Goal: Information Seeking & Learning: Learn about a topic

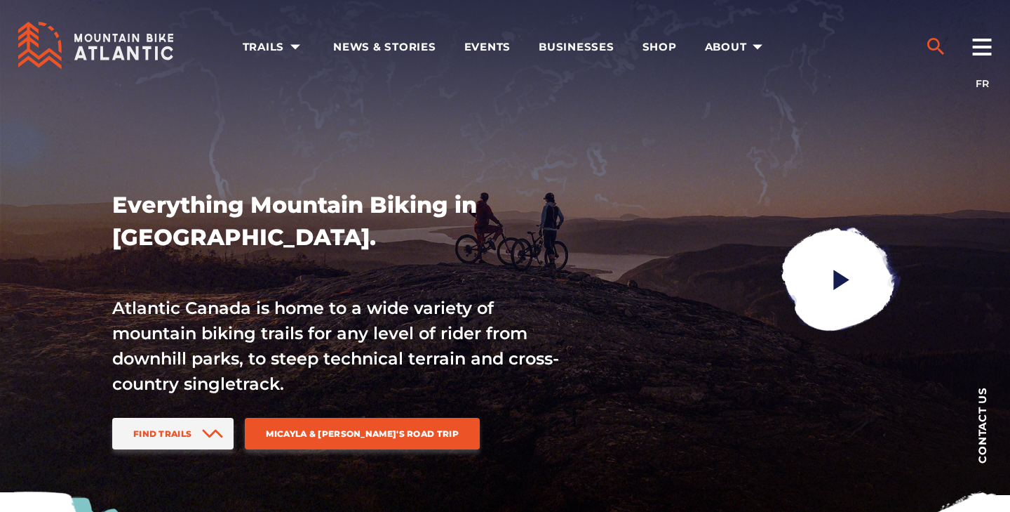
click at [934, 45] on icon "search" at bounding box center [936, 46] width 22 height 22
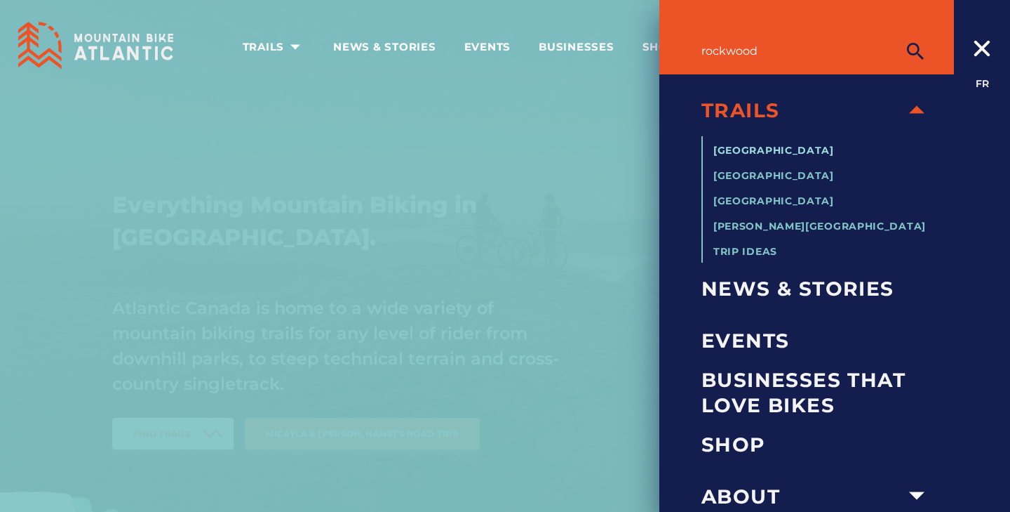
type input "rockwood"
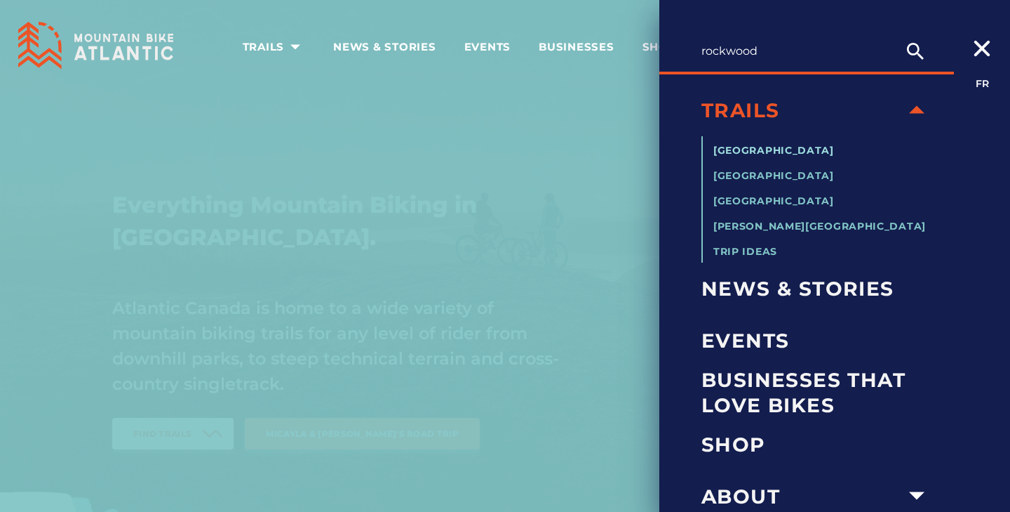
click at [782, 145] on span "[GEOGRAPHIC_DATA]" at bounding box center [774, 150] width 121 height 13
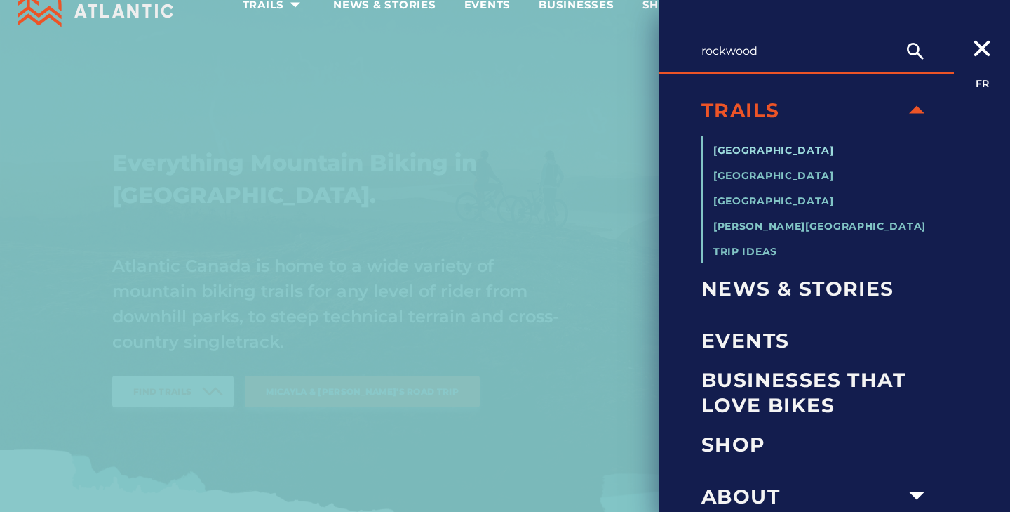
click at [773, 151] on span "[GEOGRAPHIC_DATA]" at bounding box center [774, 150] width 121 height 13
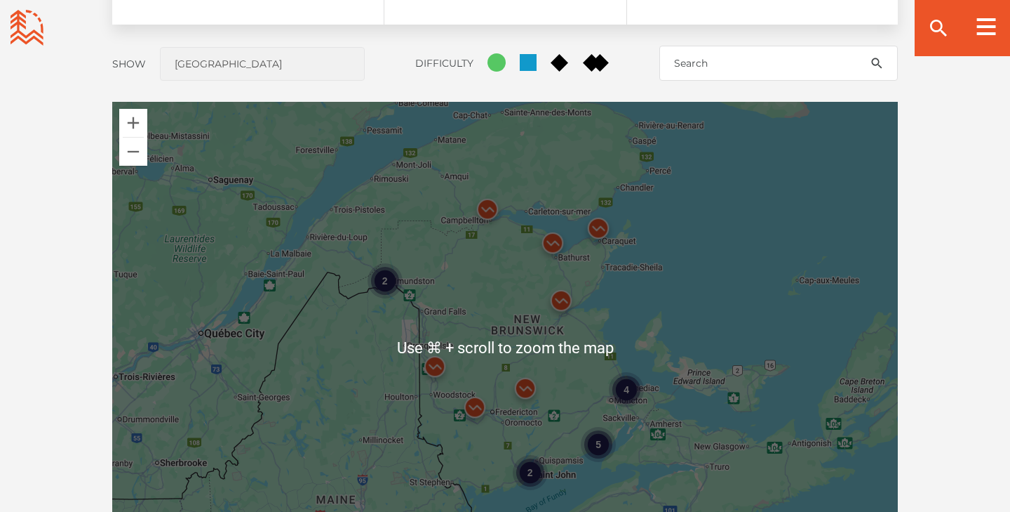
scroll to position [1184, 0]
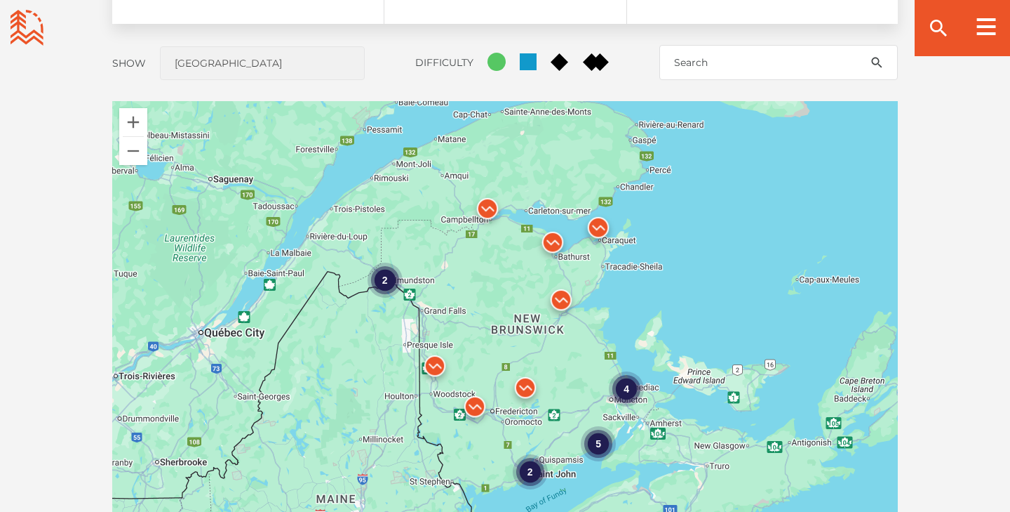
click at [541, 464] on div "2" at bounding box center [530, 471] width 35 height 35
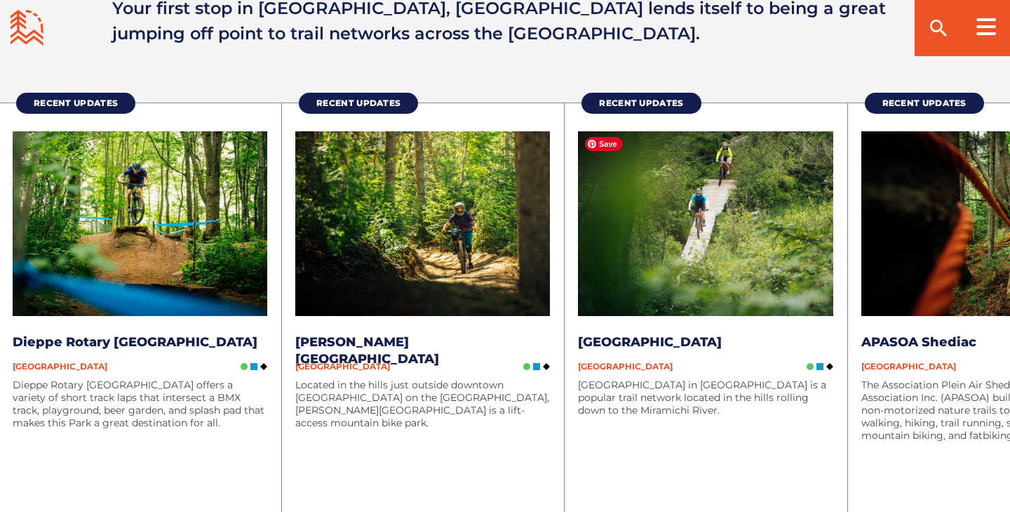
scroll to position [1830, 0]
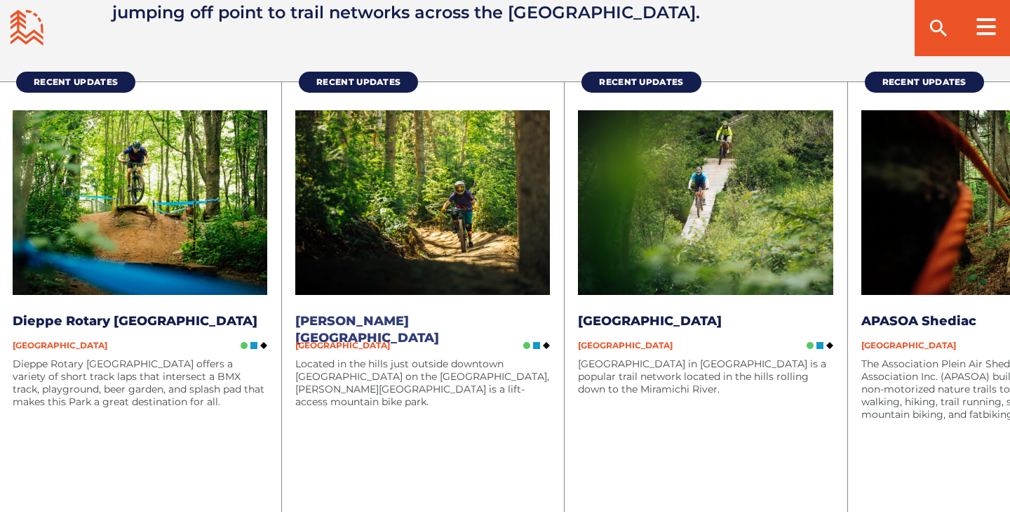
click at [338, 436] on div "Located in the hills just outside downtown [GEOGRAPHIC_DATA] on the [GEOGRAPHIC…" at bounding box center [422, 420] width 255 height 126
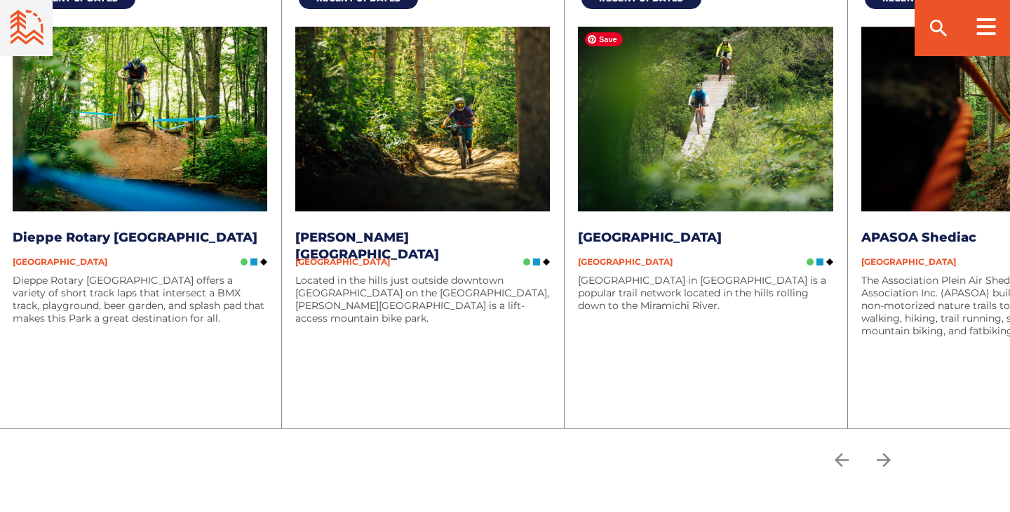
scroll to position [1951, 0]
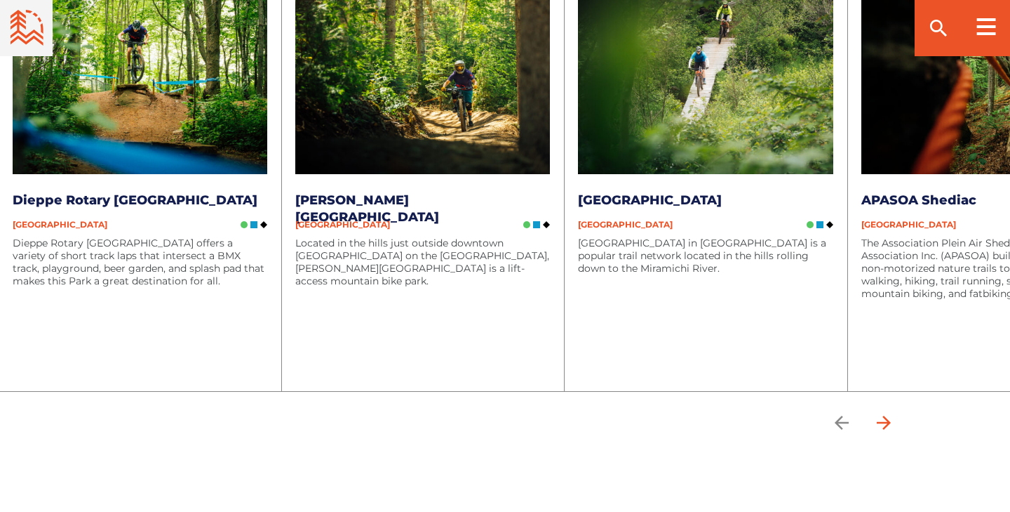
click at [888, 425] on icon "arrow forward" at bounding box center [884, 422] width 21 height 21
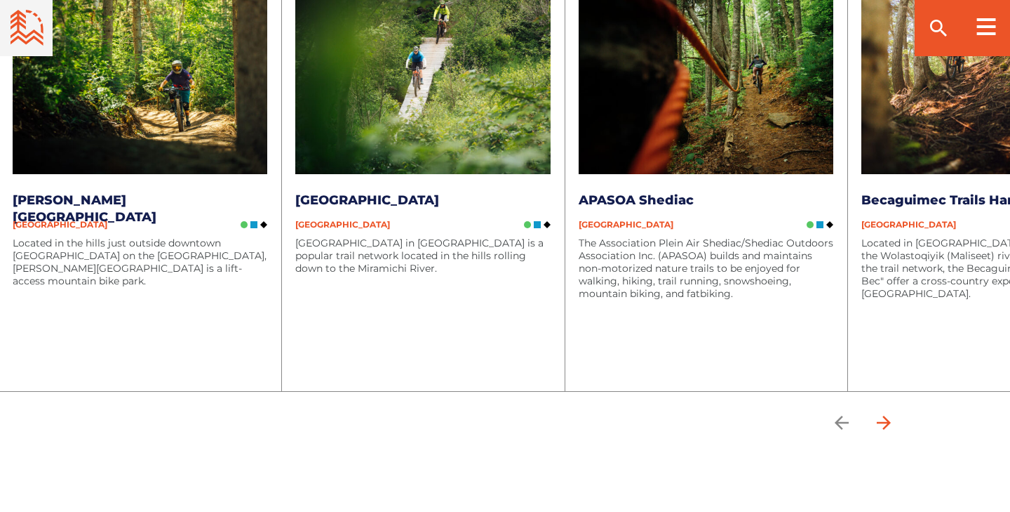
click at [888, 425] on icon "arrow forward" at bounding box center [884, 422] width 21 height 21
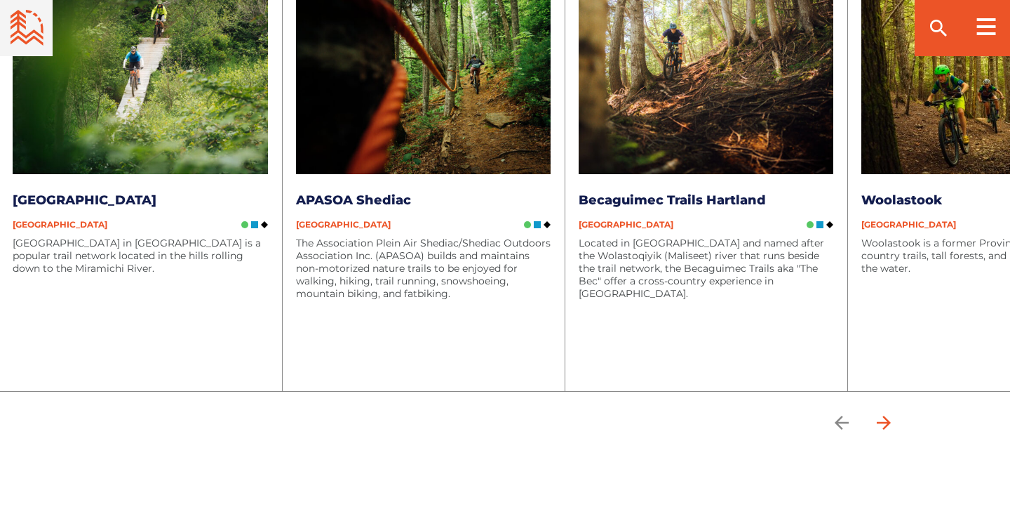
click at [888, 425] on icon "arrow forward" at bounding box center [884, 422] width 21 height 21
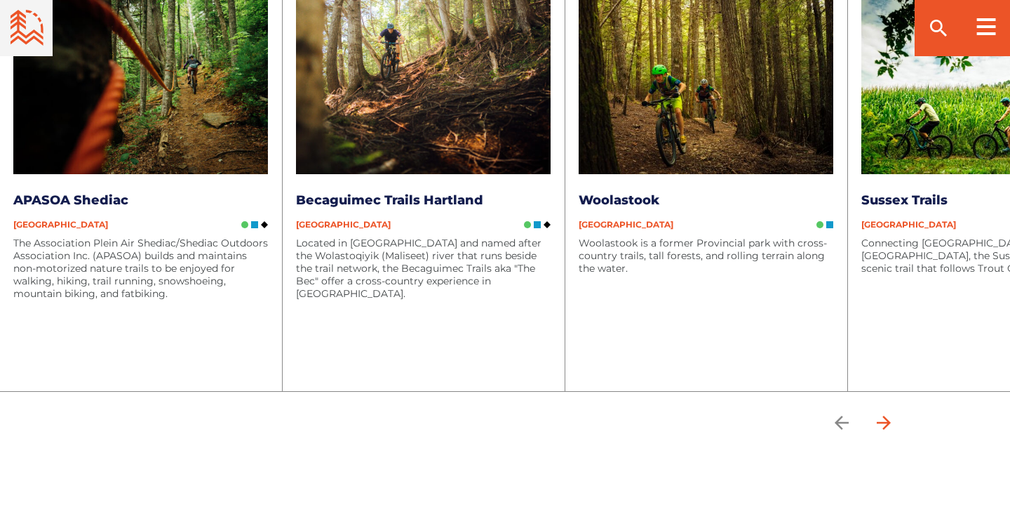
click at [888, 425] on icon "arrow forward" at bounding box center [884, 422] width 21 height 21
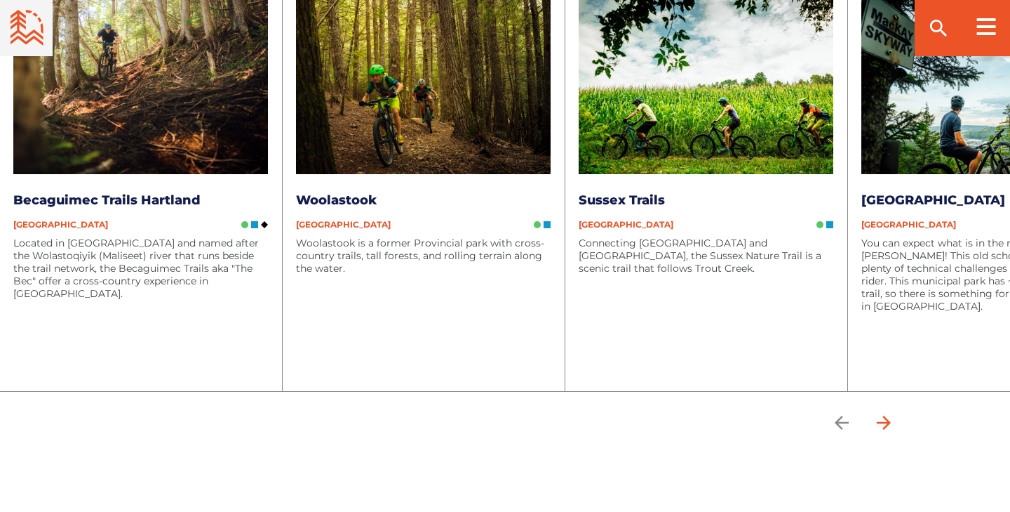
click at [888, 425] on icon "arrow forward" at bounding box center [884, 422] width 21 height 21
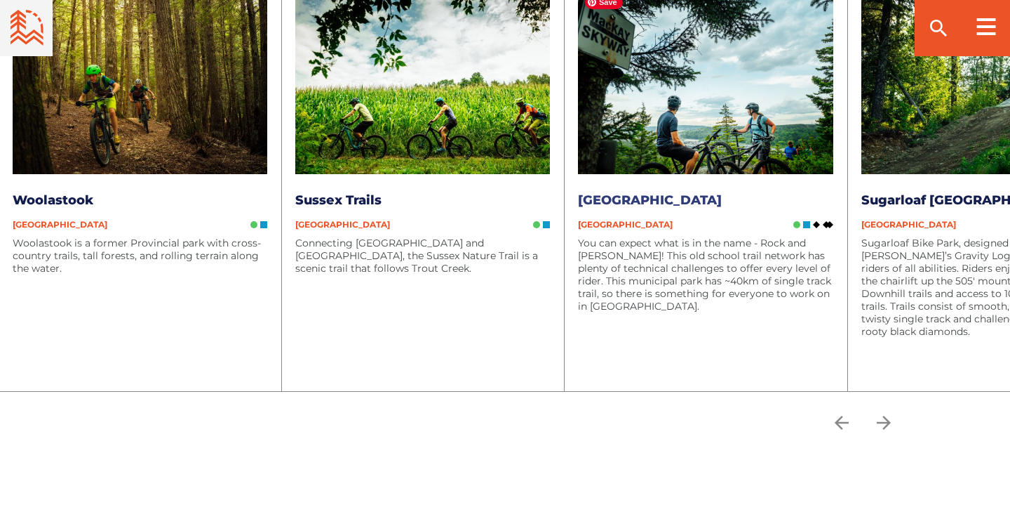
click at [747, 136] on img at bounding box center [705, 81] width 255 height 185
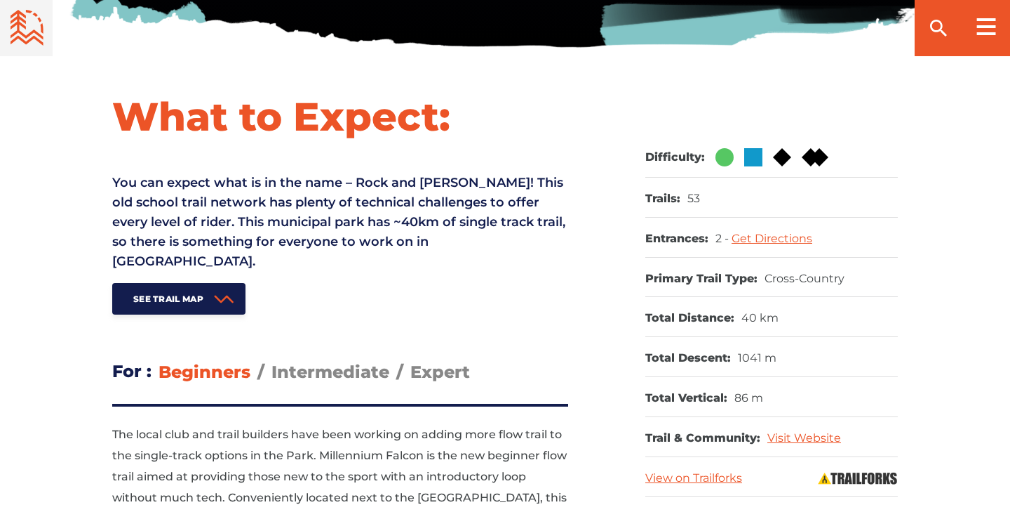
scroll to position [516, 0]
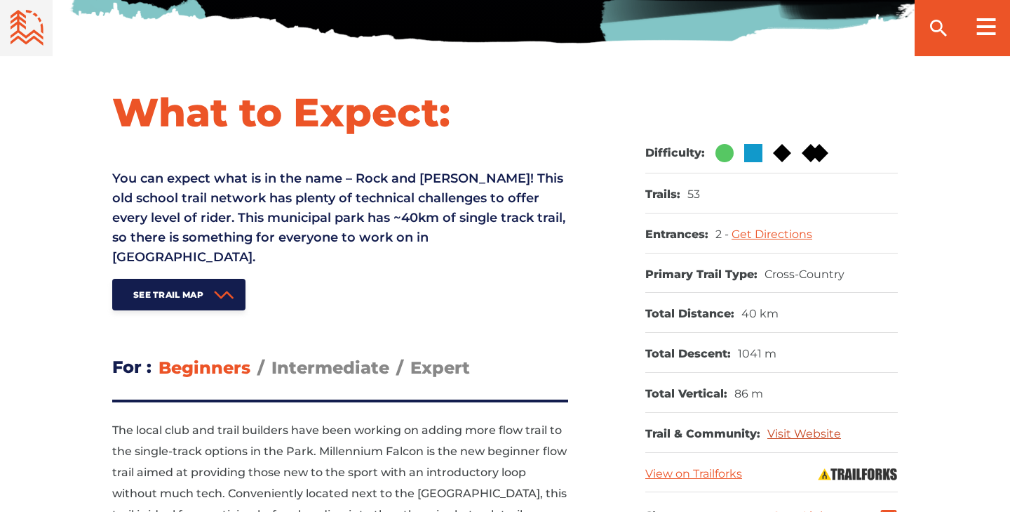
click at [789, 430] on link "Visit Website" at bounding box center [805, 433] width 74 height 13
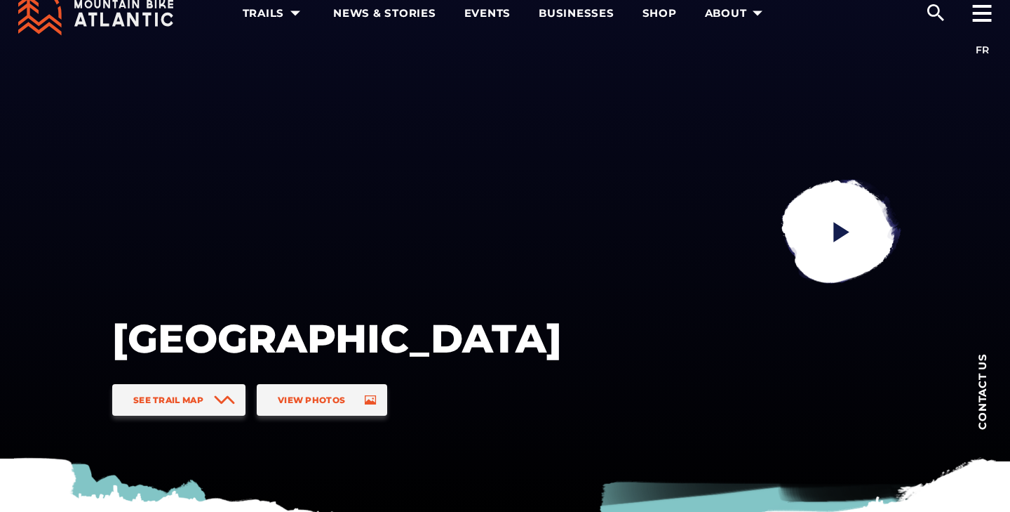
scroll to position [29, 0]
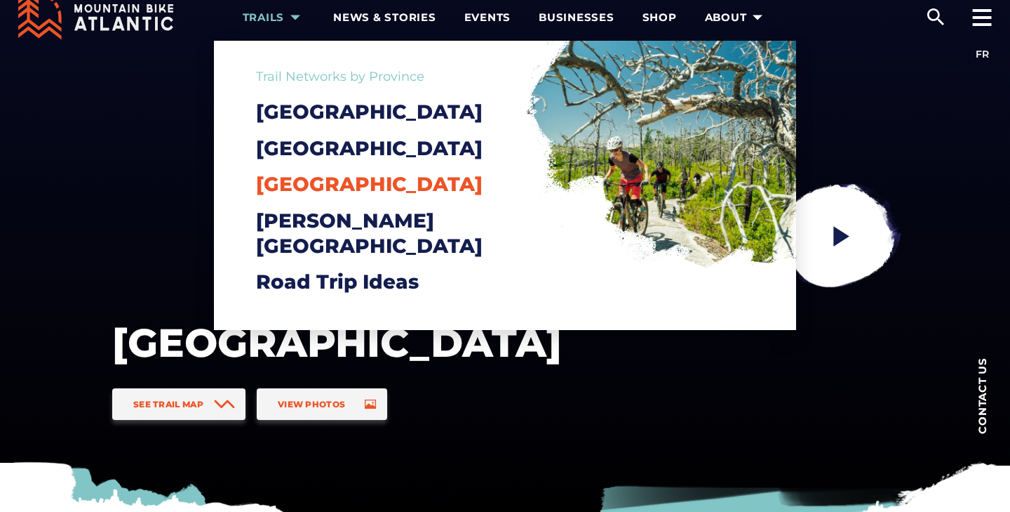
click at [292, 196] on span "[GEOGRAPHIC_DATA]" at bounding box center [369, 184] width 227 height 24
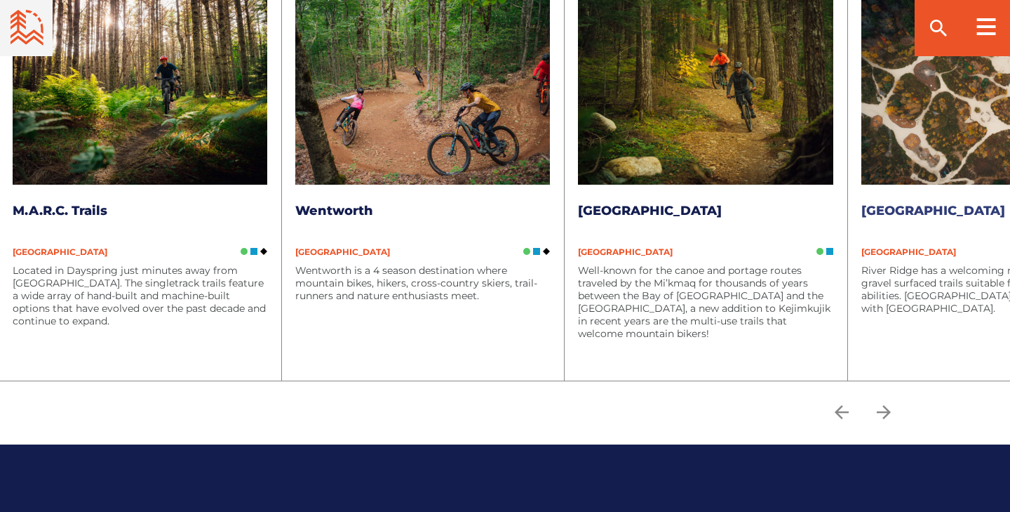
scroll to position [1949, 0]
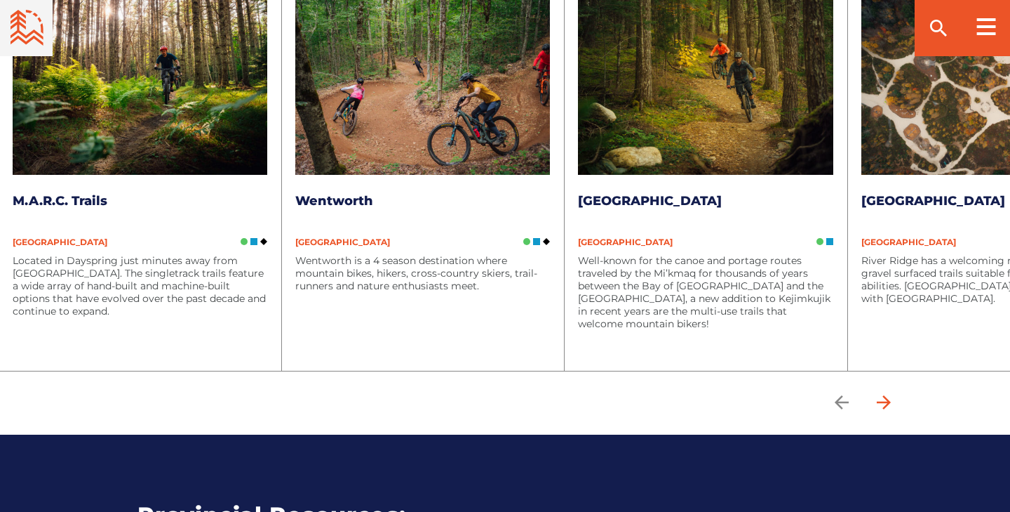
click at [883, 402] on icon "arrow forward" at bounding box center [884, 402] width 14 height 14
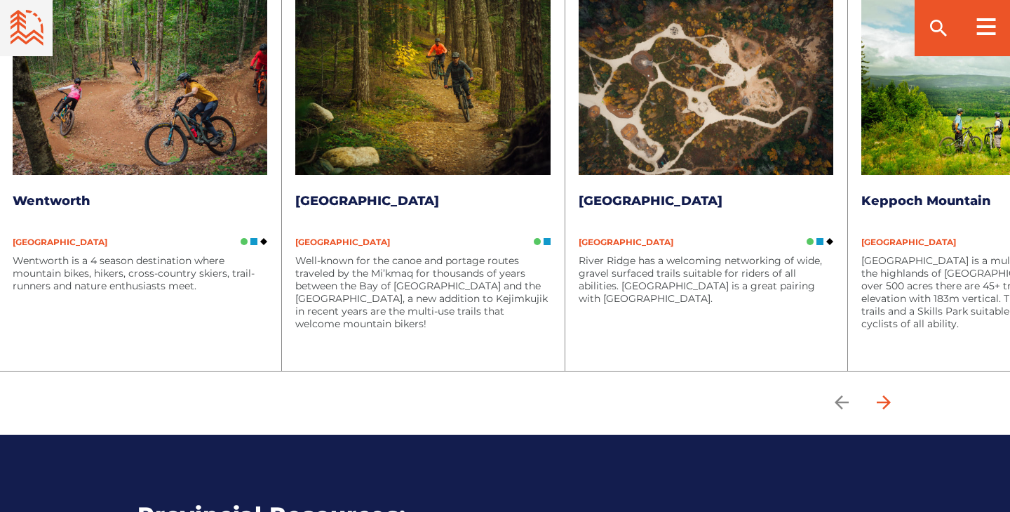
click at [884, 402] on icon "arrow forward" at bounding box center [884, 402] width 14 height 14
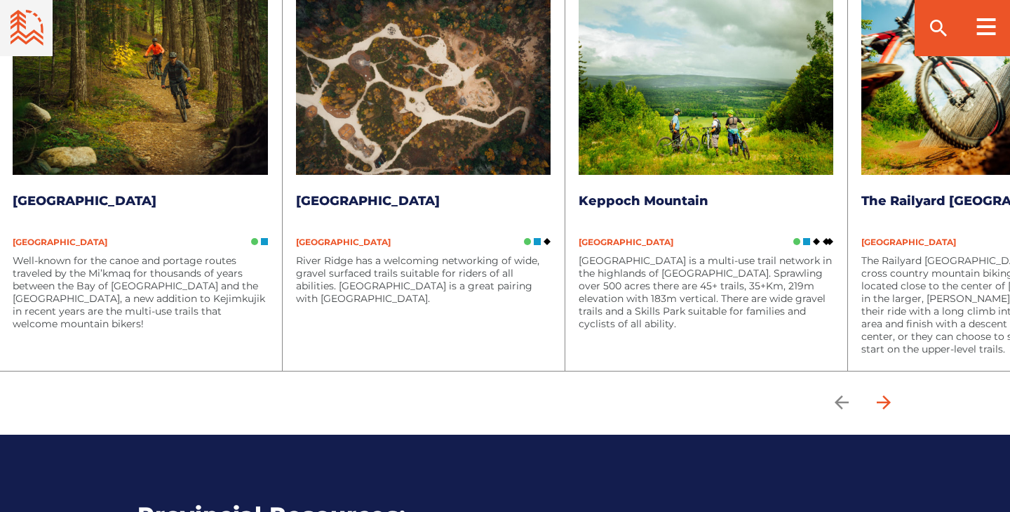
click at [884, 402] on icon "arrow forward" at bounding box center [884, 402] width 21 height 21
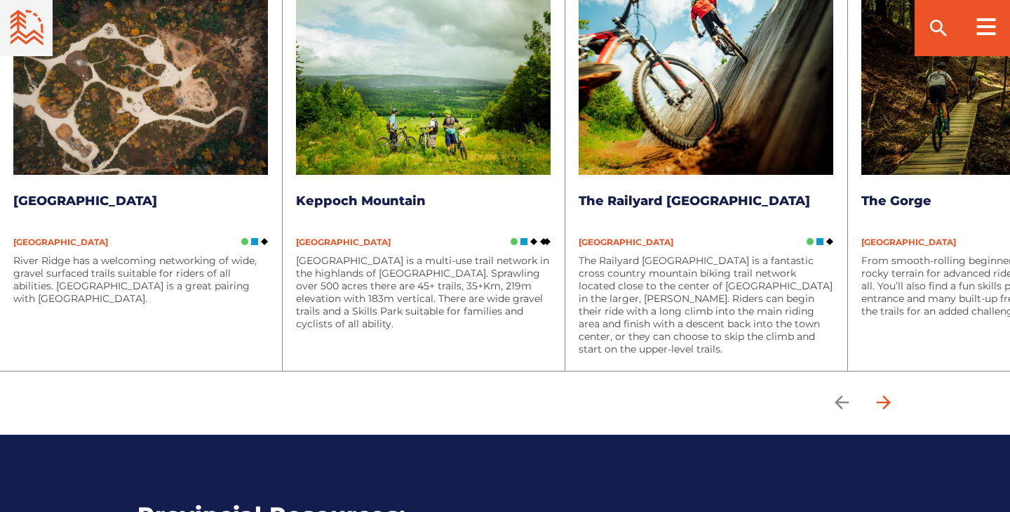
click at [884, 402] on icon "arrow forward" at bounding box center [884, 402] width 21 height 21
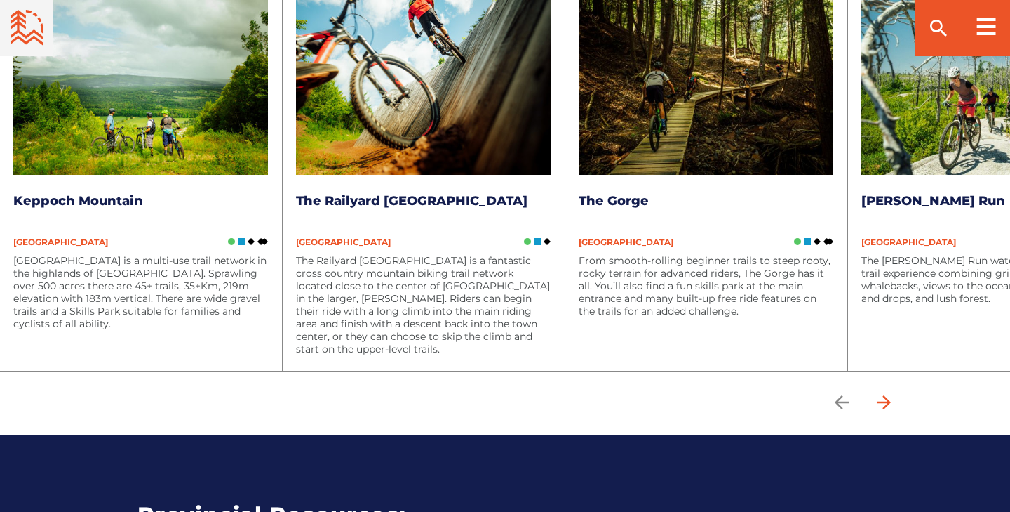
click at [884, 402] on icon "arrow forward" at bounding box center [884, 402] width 21 height 21
click at [956, 145] on img at bounding box center [989, 81] width 255 height 185
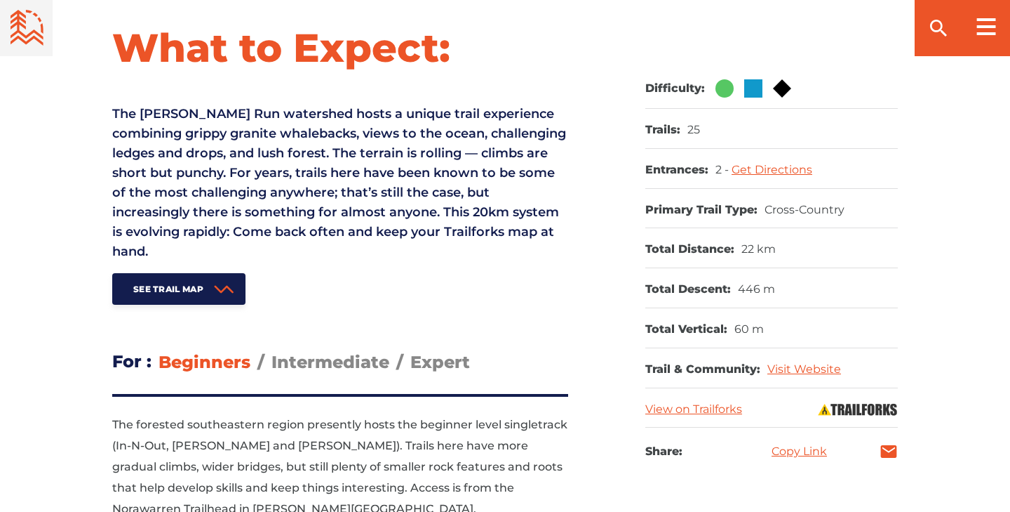
scroll to position [619, 0]
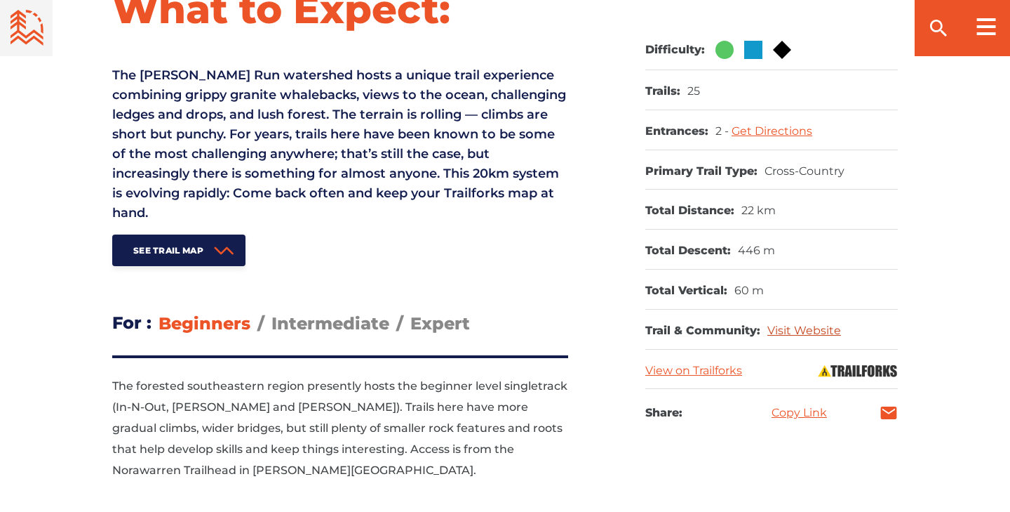
click at [798, 329] on link "Visit Website" at bounding box center [805, 329] width 74 height 13
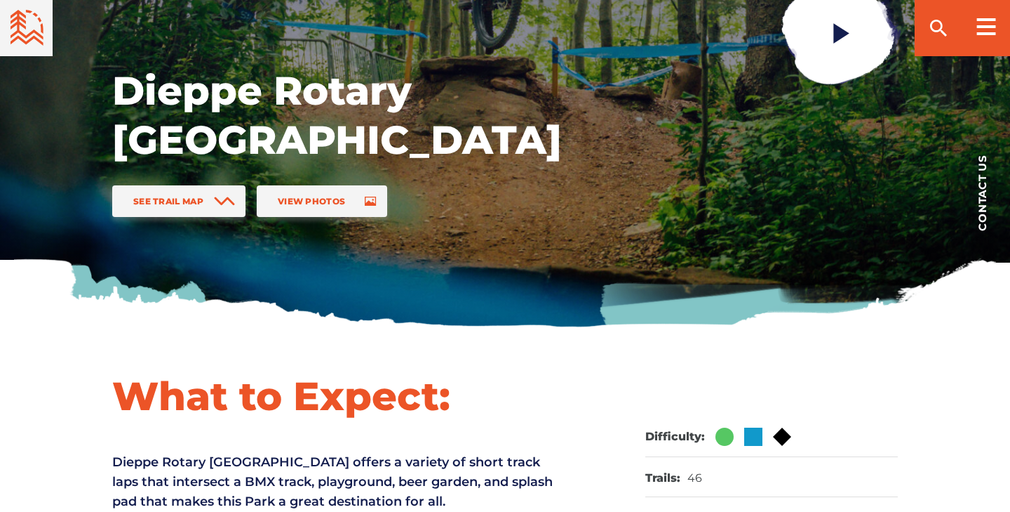
scroll to position [283, 0]
